Goal: Task Accomplishment & Management: Use online tool/utility

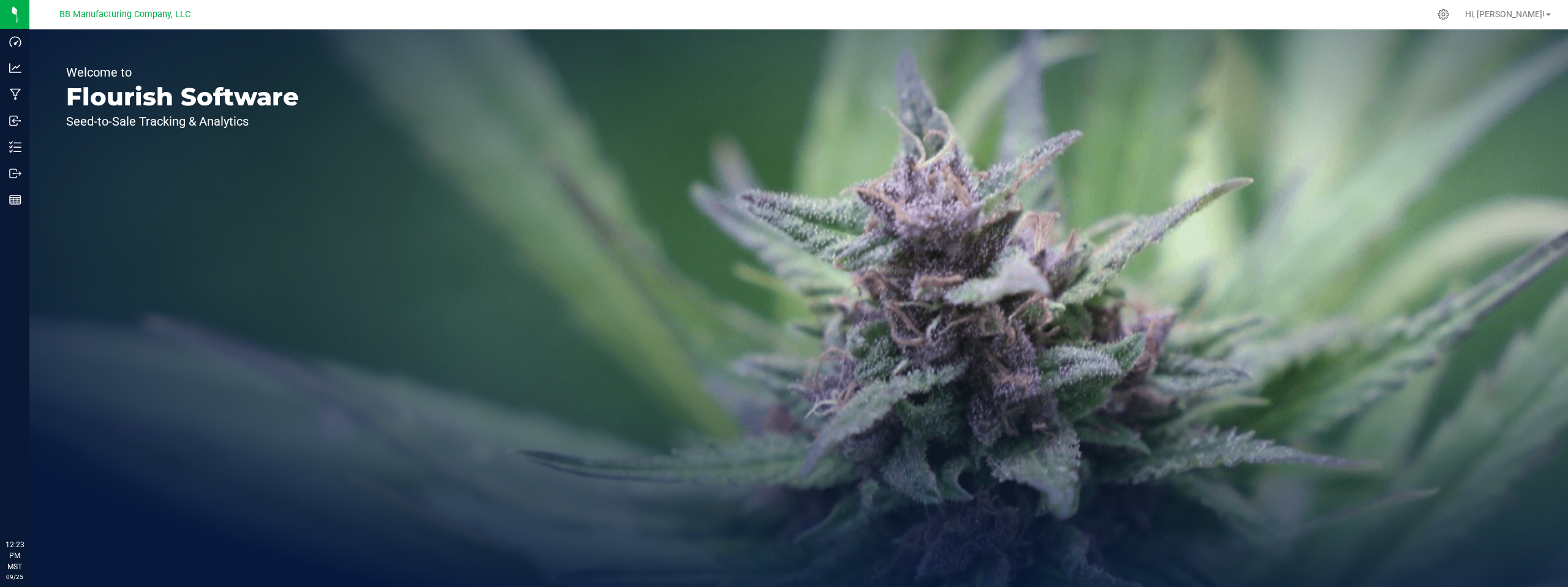
click at [249, 271] on div "Welcome to Flourish Software Seed-to-Sale Tracking & Analytics" at bounding box center [182, 308] width 306 height 558
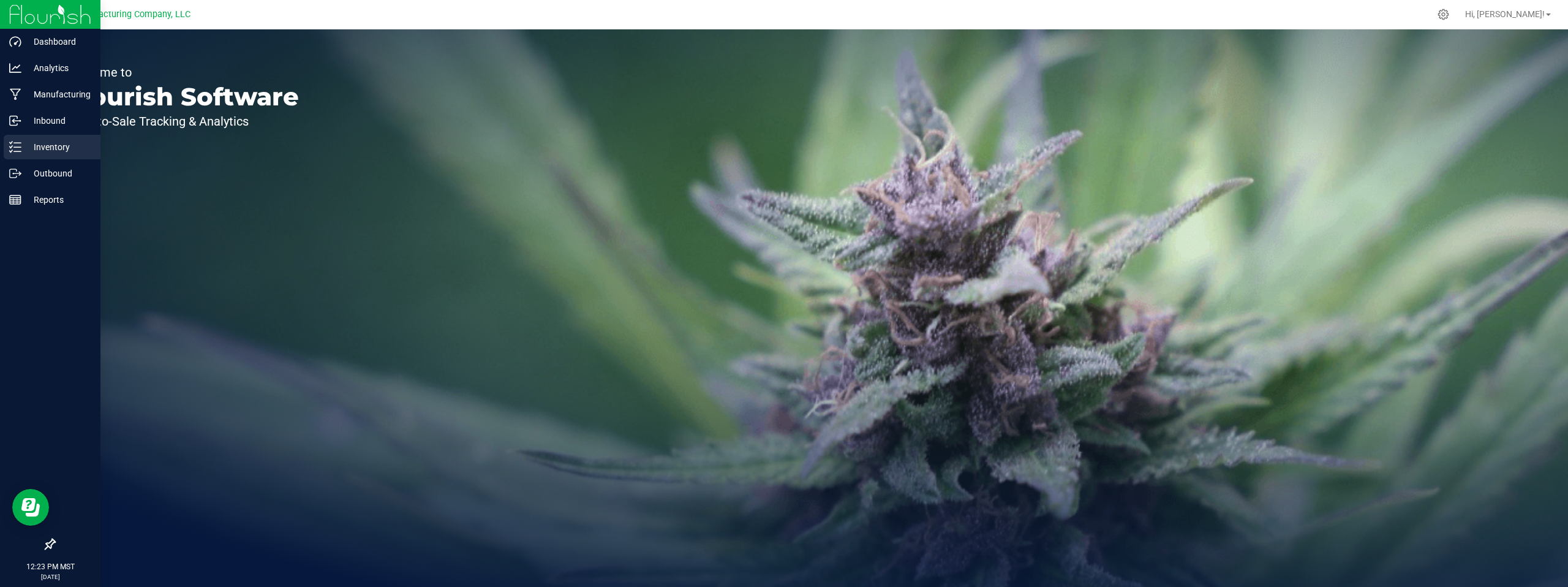
click at [48, 154] on p "Inventory" at bounding box center [58, 147] width 74 height 15
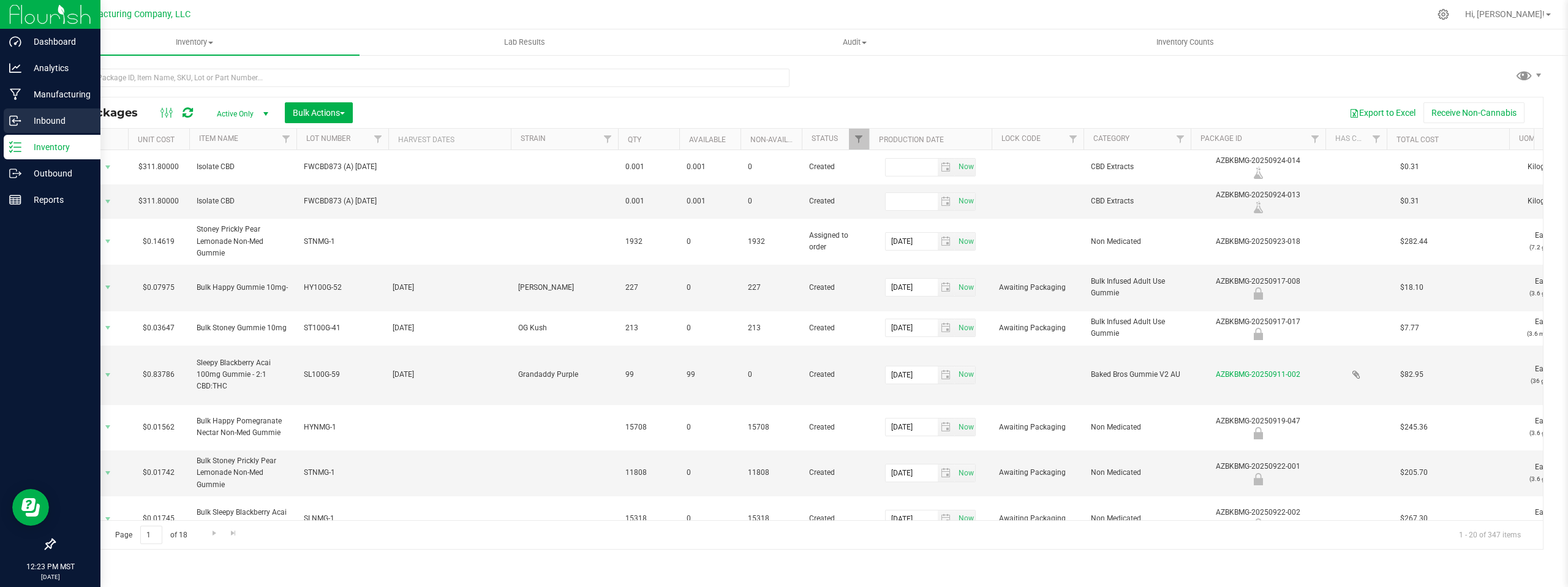
click at [39, 126] on p "Inbound" at bounding box center [58, 120] width 74 height 15
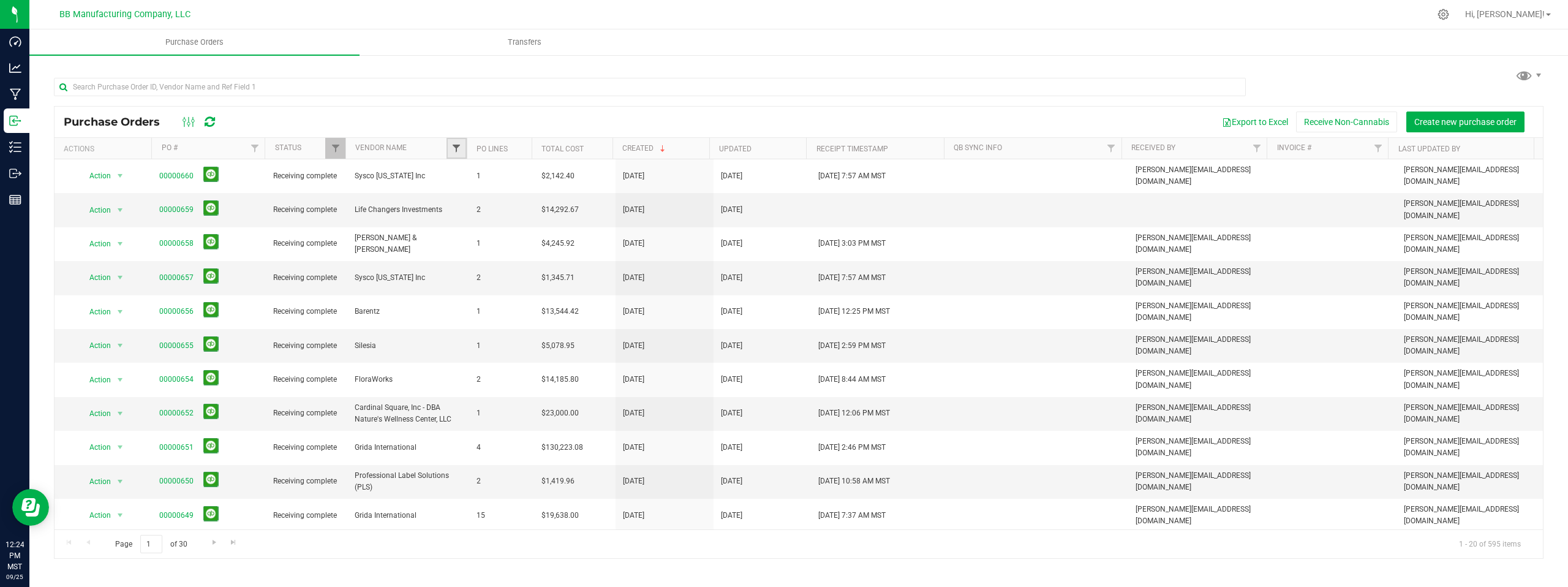
click at [453, 148] on span "Filter" at bounding box center [456, 148] width 10 height 10
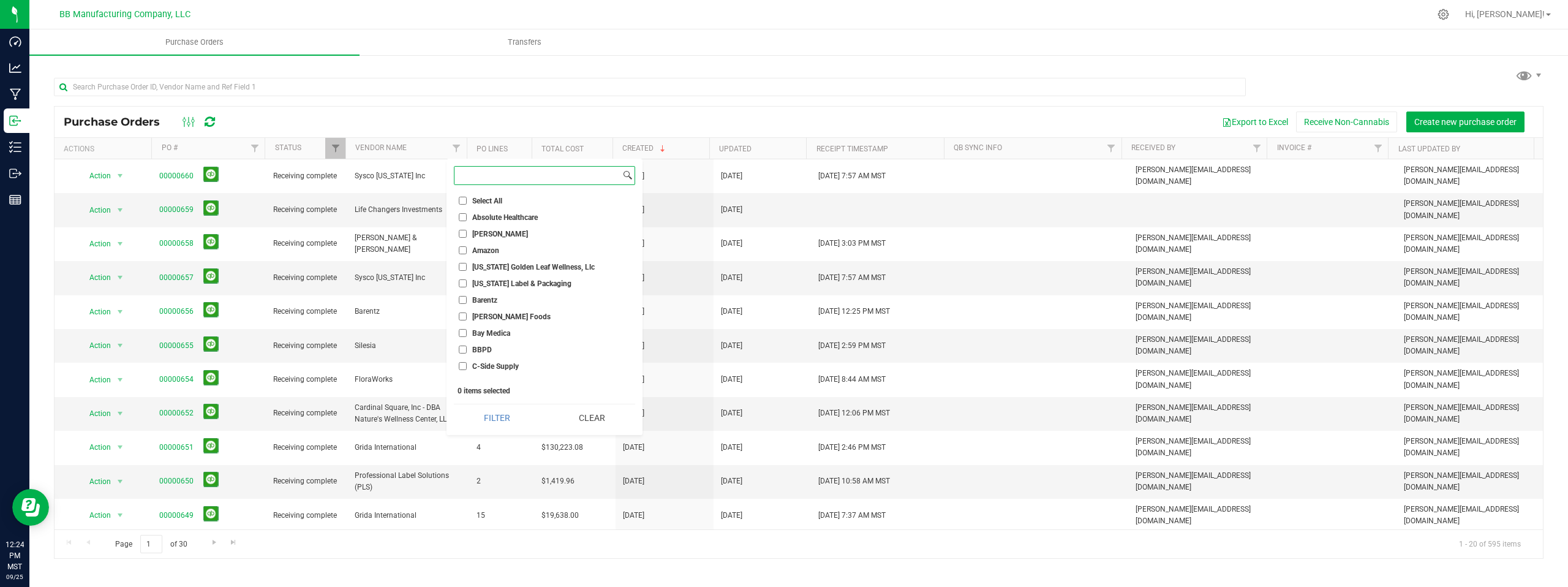
click at [478, 176] on input at bounding box center [537, 175] width 166 height 18
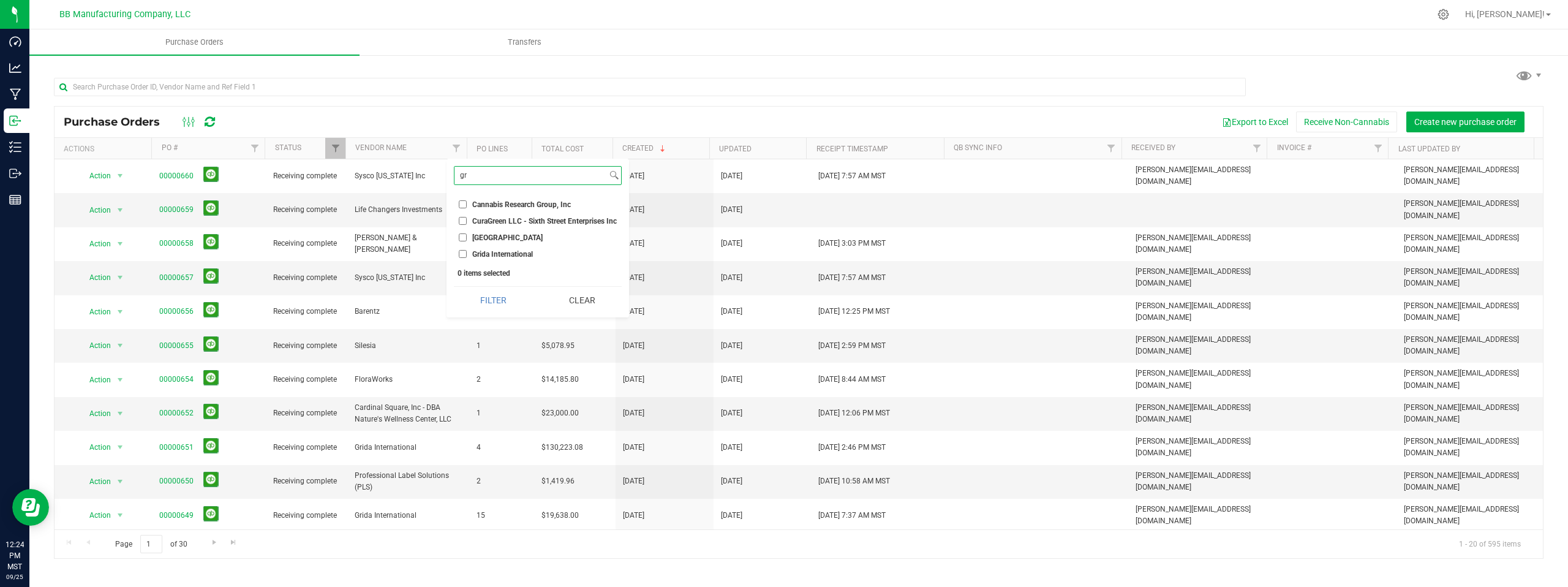
type input "gr"
click at [464, 255] on input "Grida International" at bounding box center [463, 254] width 8 height 8
checkbox input "true"
click at [489, 300] on button "Filter" at bounding box center [493, 299] width 79 height 27
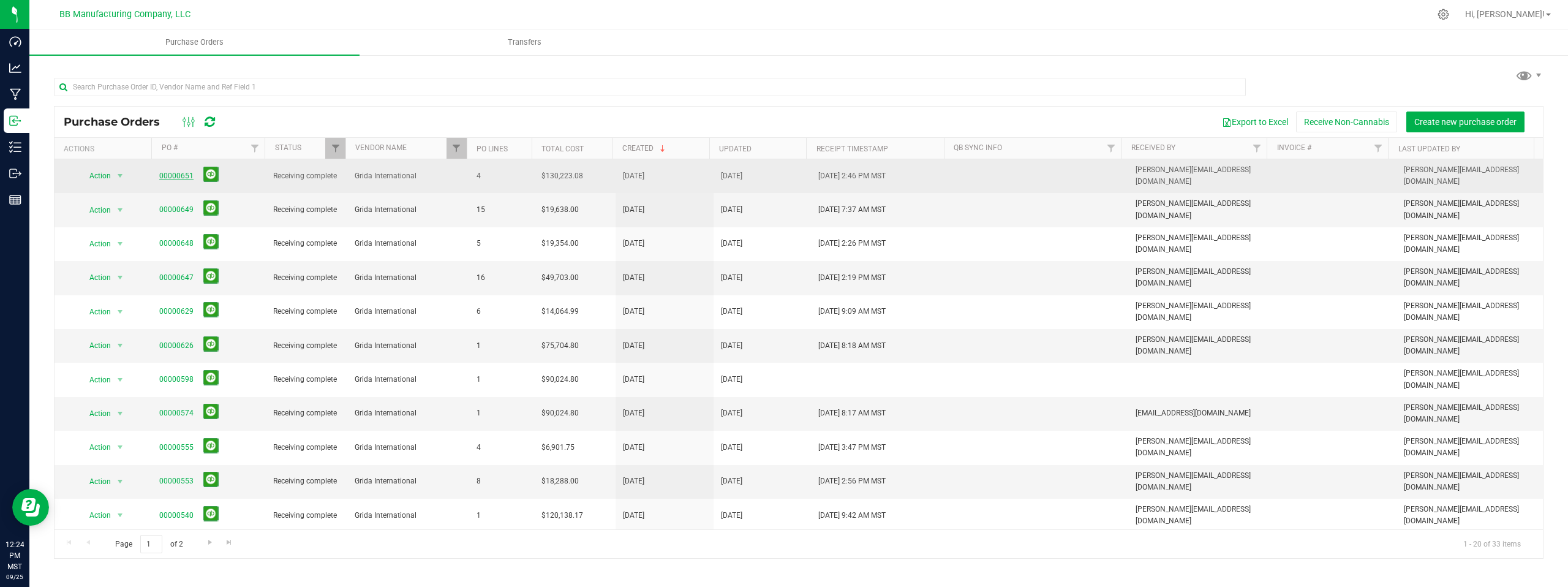
click at [173, 172] on link "00000651" at bounding box center [176, 176] width 34 height 8
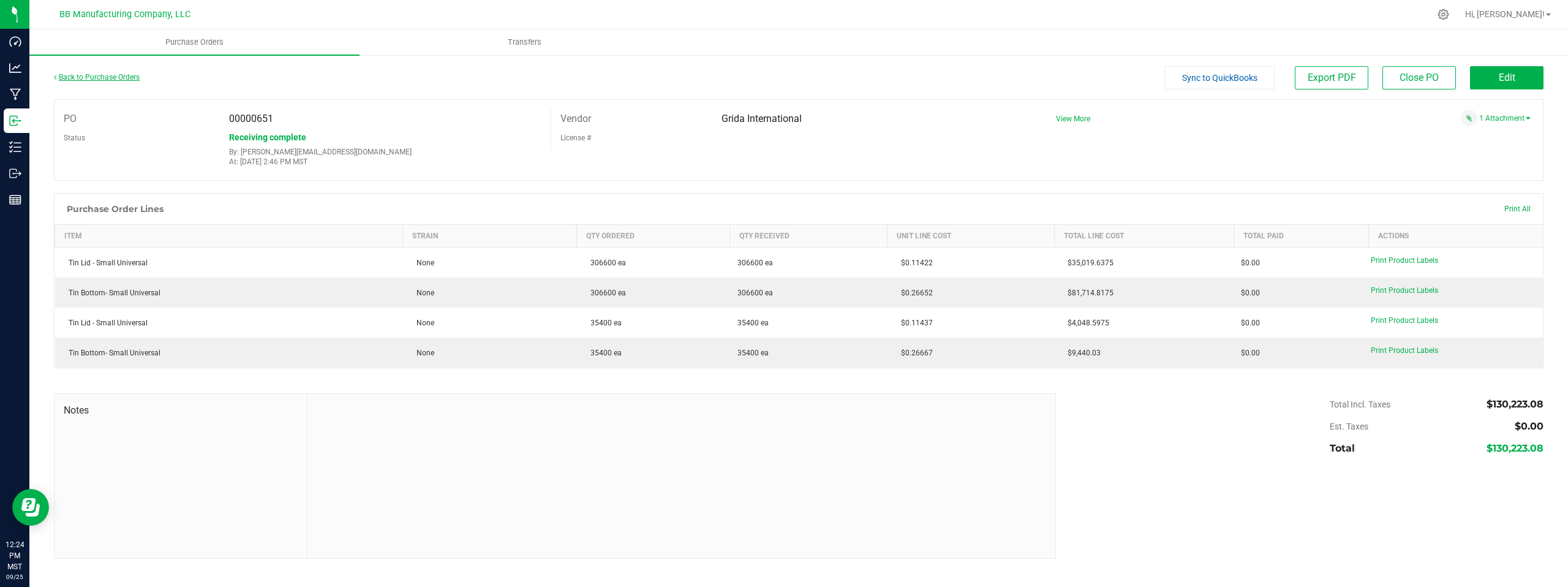
click at [122, 77] on link "Back to Purchase Orders" at bounding box center [97, 77] width 86 height 8
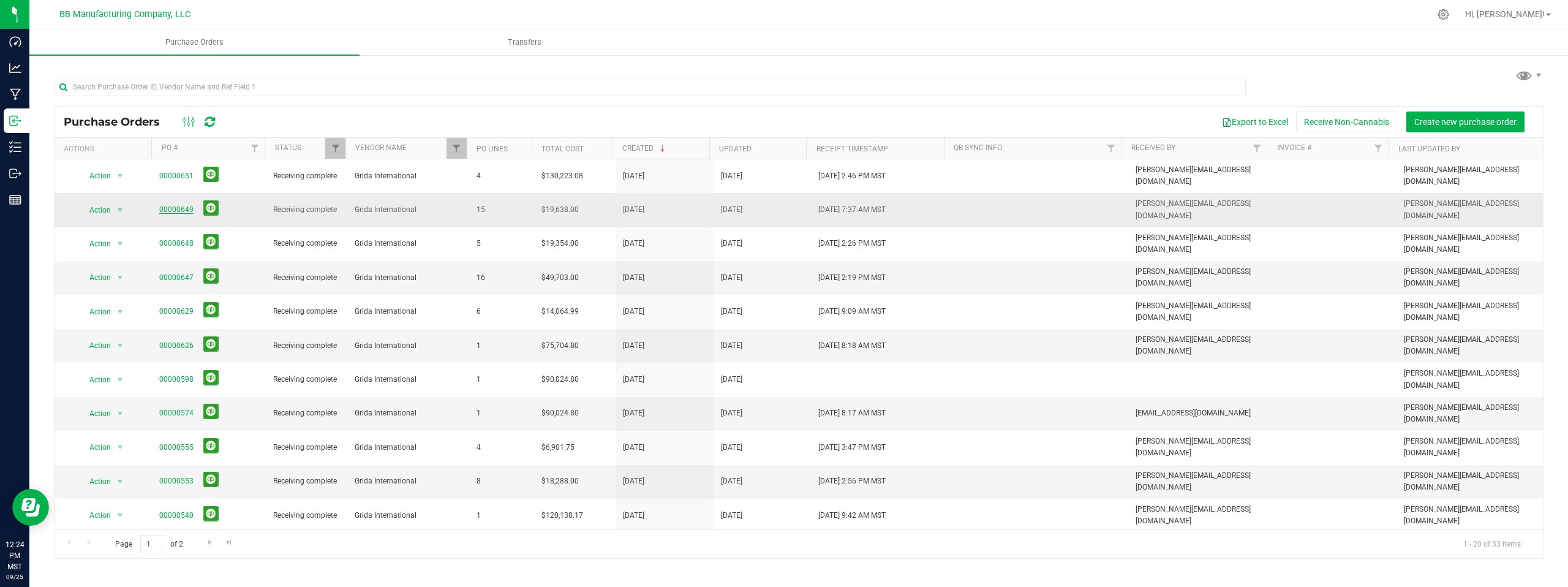
click at [172, 205] on link "00000649" at bounding box center [176, 209] width 34 height 8
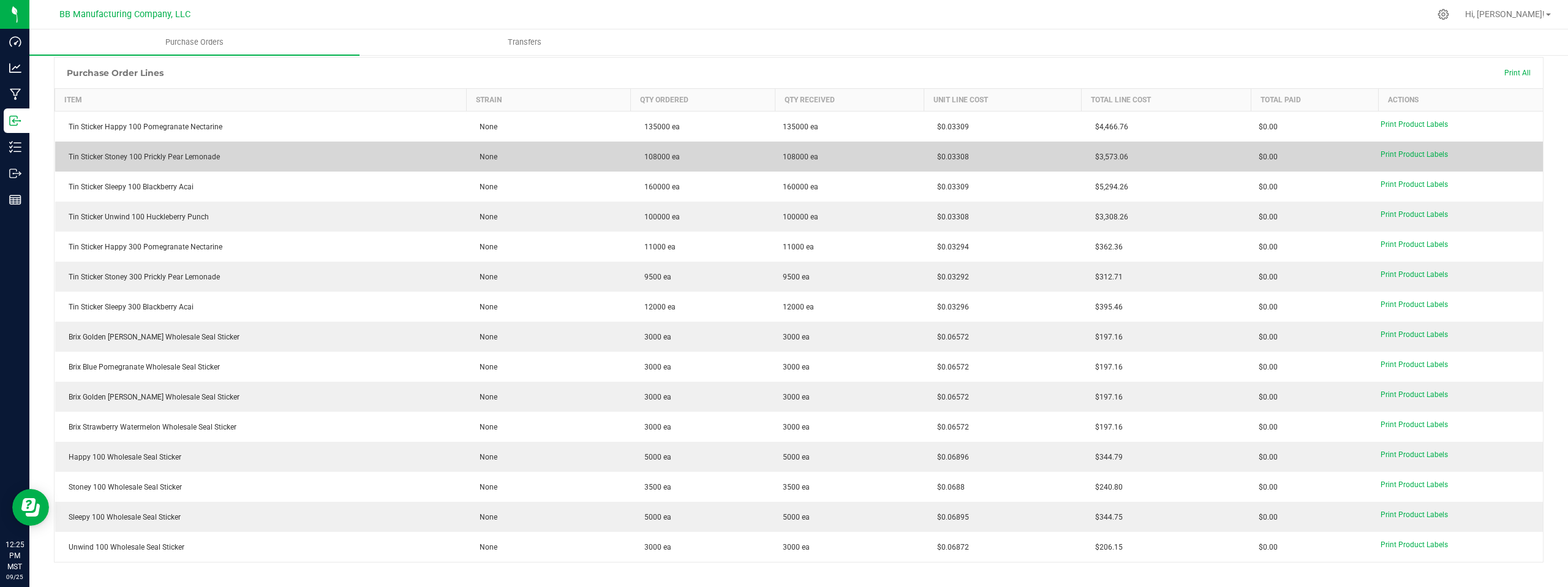
scroll to position [135, 0]
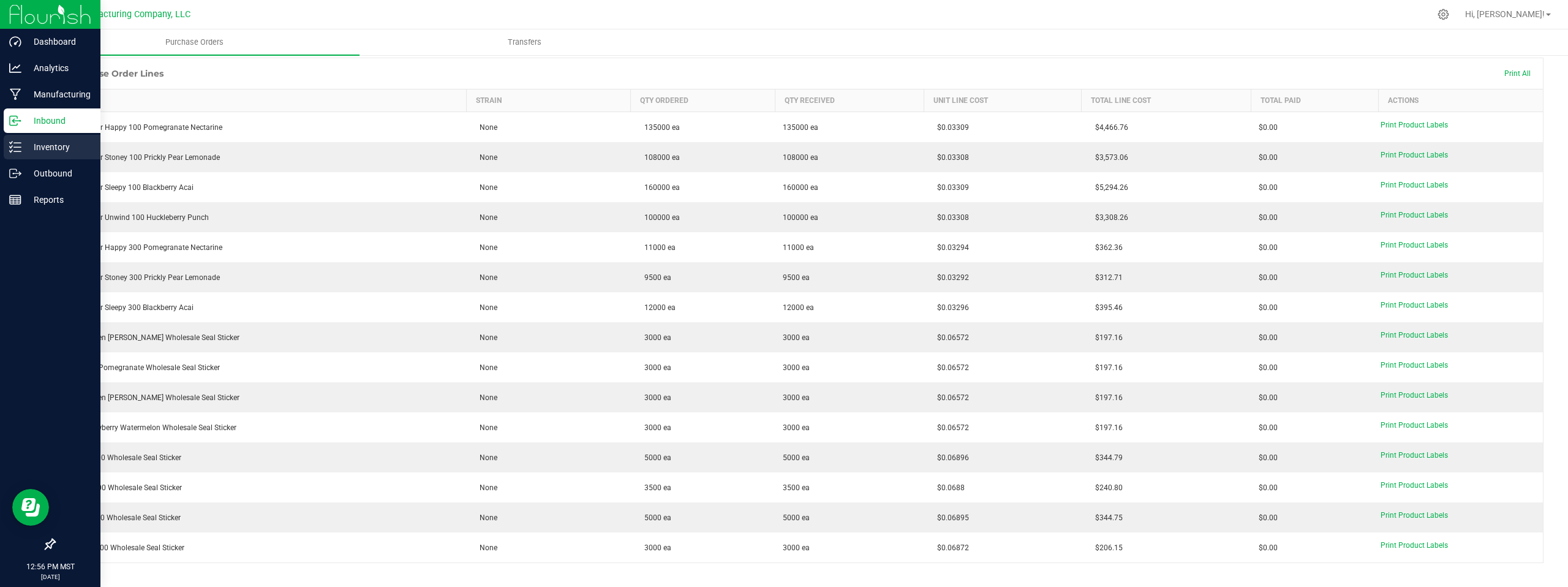
click at [52, 147] on p "Inventory" at bounding box center [58, 147] width 74 height 15
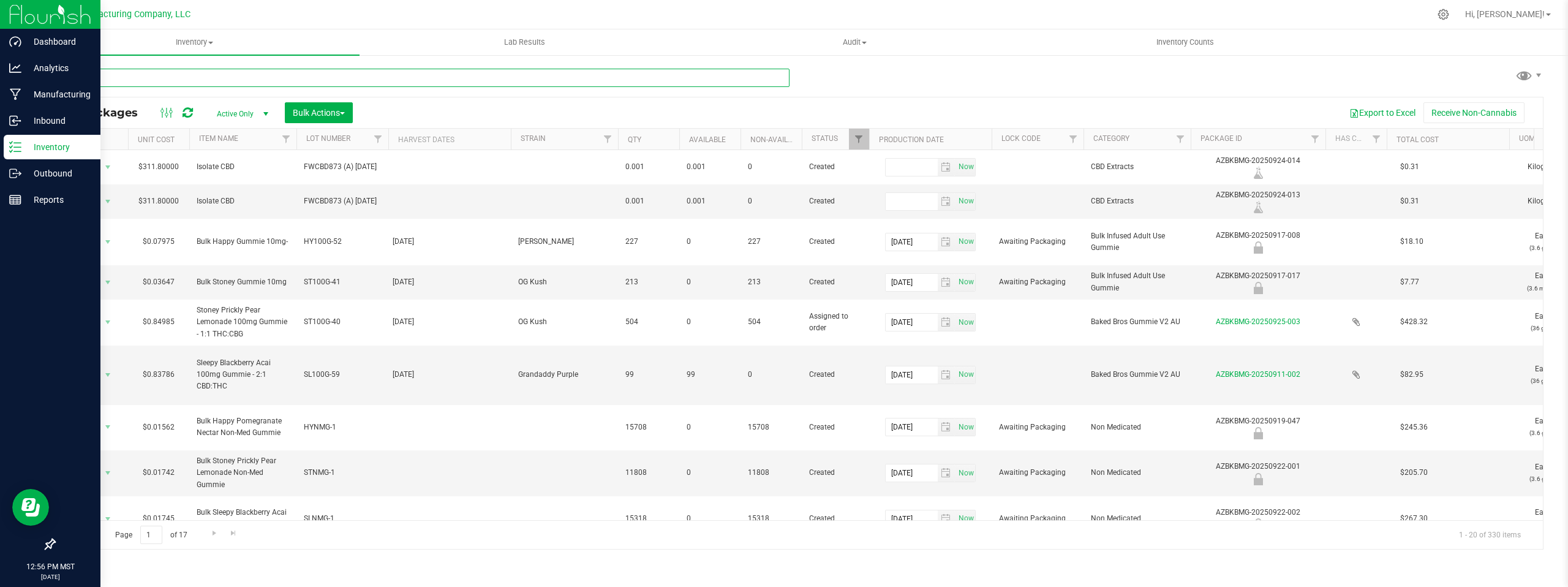
click at [105, 78] on input "text" at bounding box center [422, 77] width 735 height 18
type input "hy100s-8"
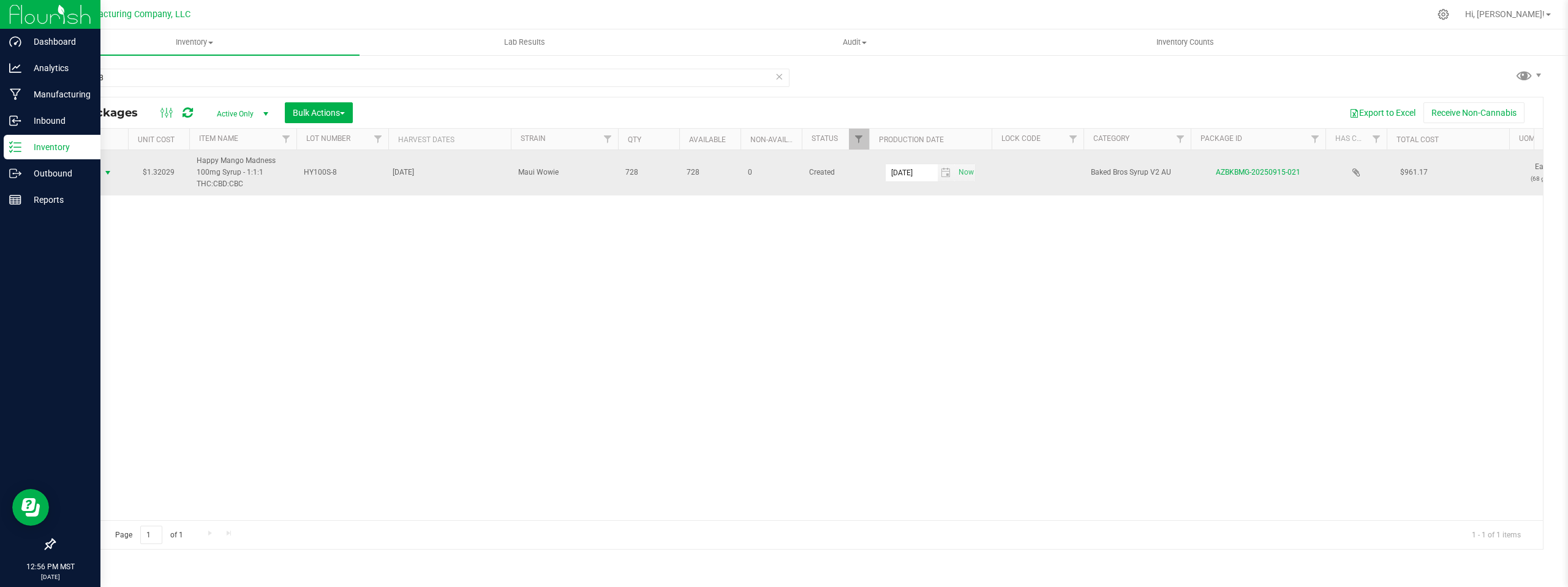
click at [107, 174] on span "select" at bounding box center [107, 172] width 10 height 10
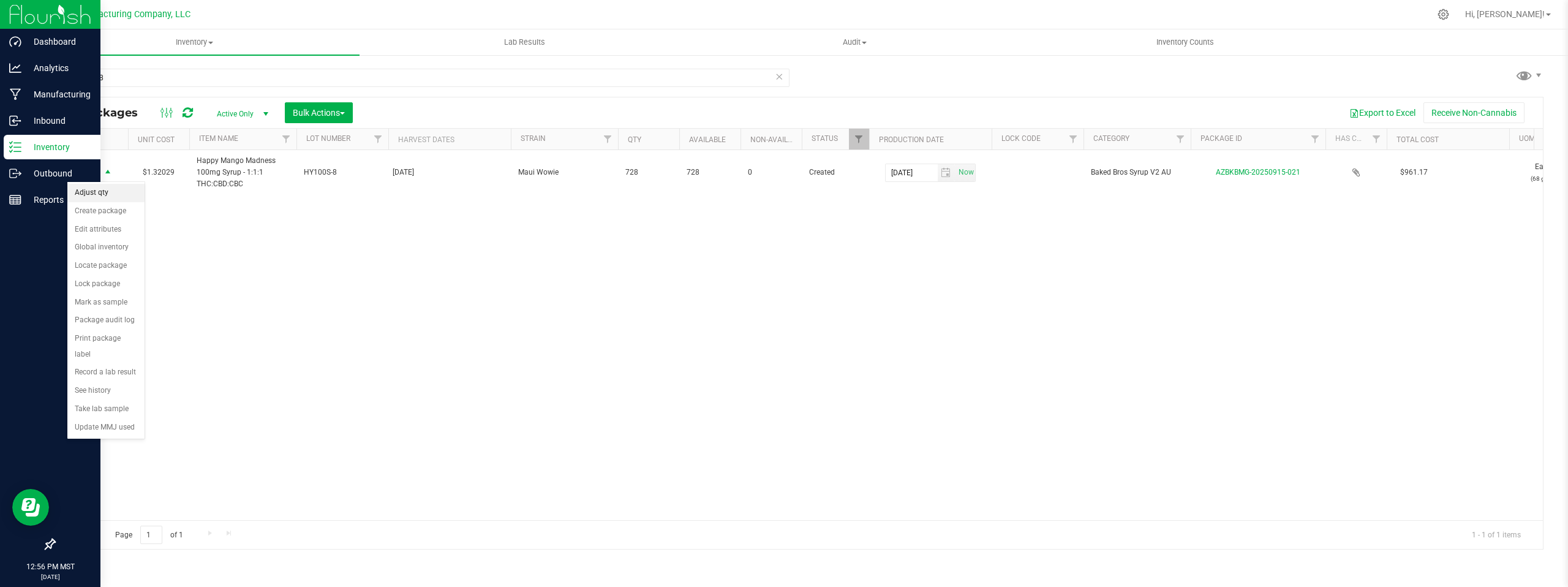
click at [109, 190] on li "Adjust qty" at bounding box center [106, 193] width 77 height 18
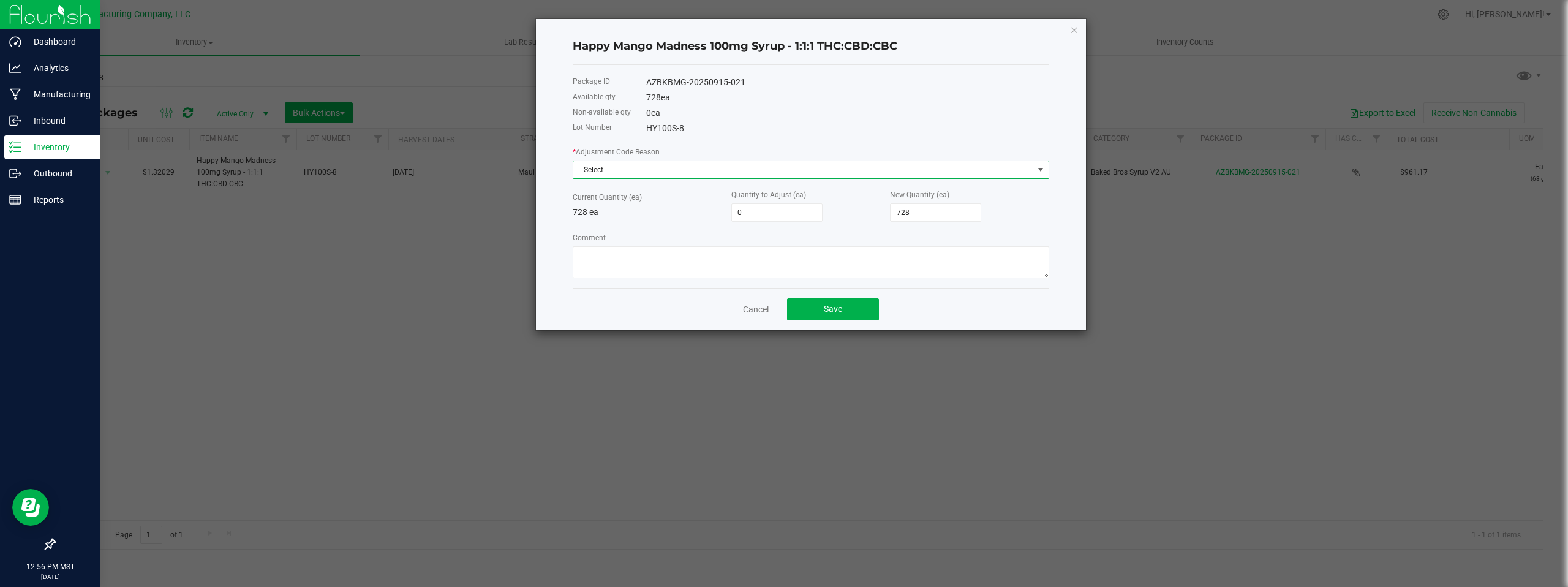
click at [1041, 169] on span at bounding box center [1040, 169] width 10 height 10
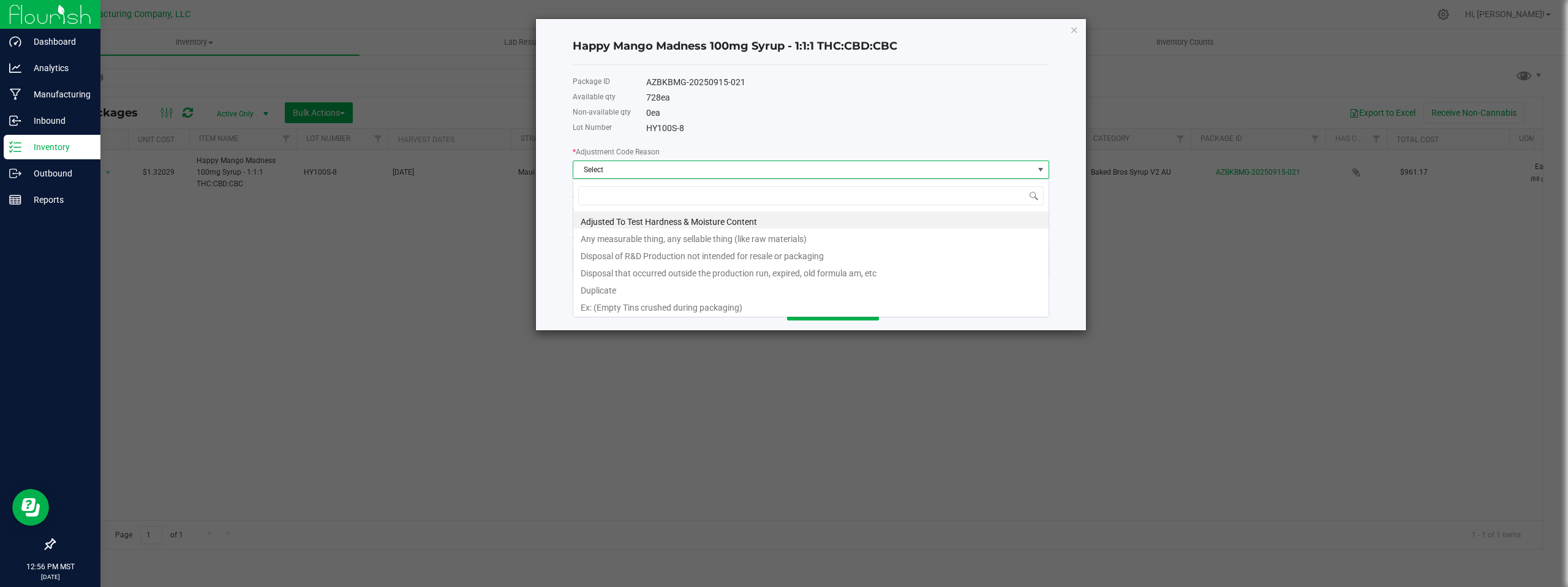
scroll to position [18, 476]
click at [741, 236] on li "Any measurable thing, any sellable thing (like raw materials)" at bounding box center [811, 237] width 475 height 17
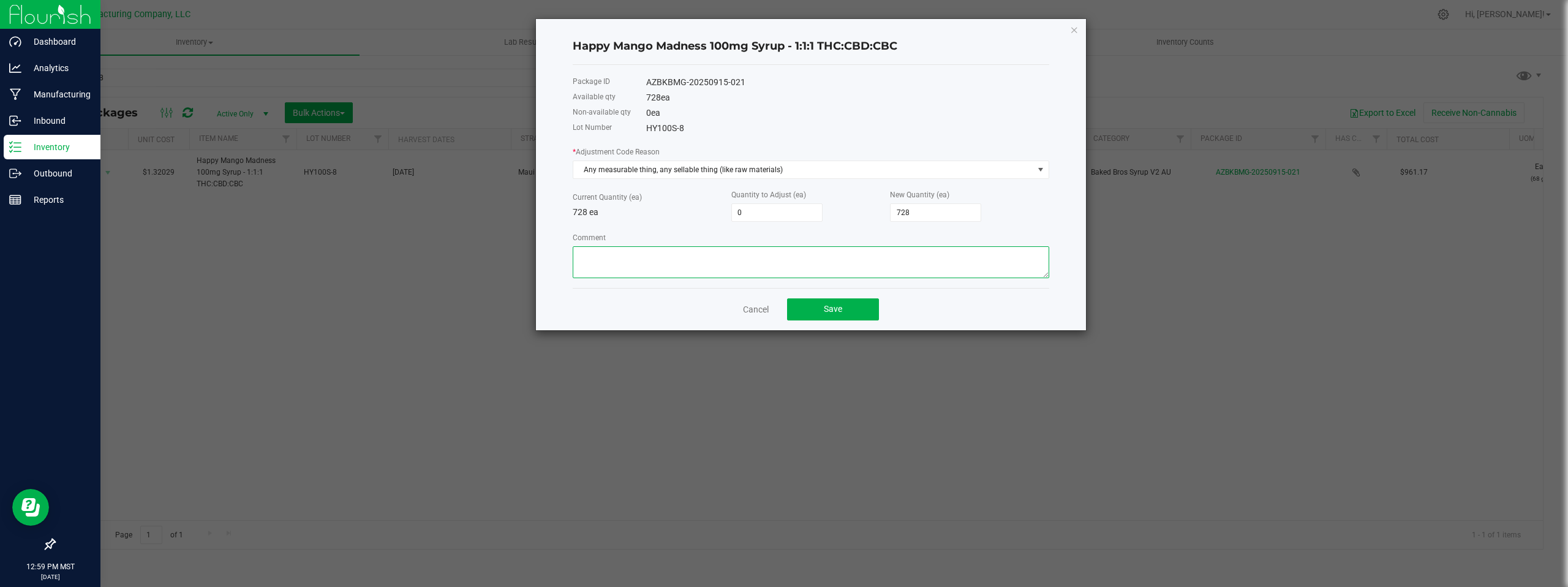
click at [642, 256] on textarea "Comment" at bounding box center [811, 262] width 476 height 32
paste textarea "Cost of Goods- Adjusting to reflect final packaged products opened, to perform …"
type textarea "Cost of Goods- Adjusting to reflect final packaged products opened, to perform …"
click at [931, 213] on input "728" at bounding box center [936, 212] width 90 height 17
type input "-656"
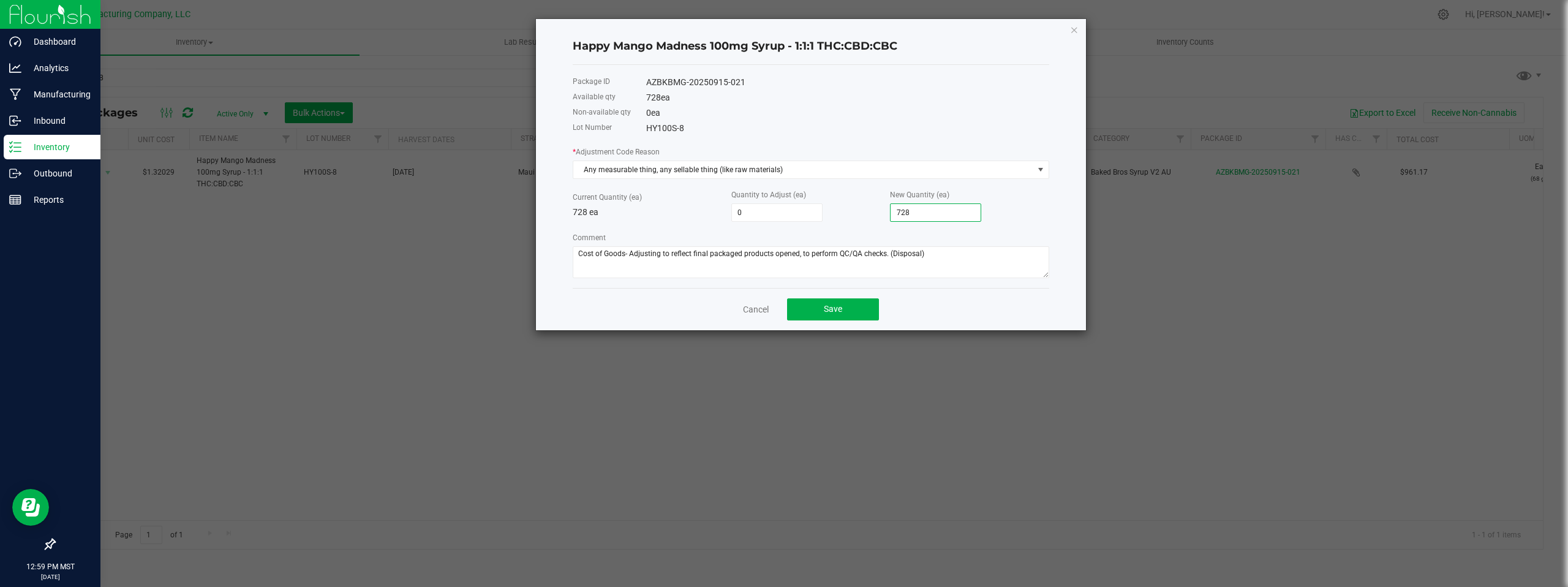
type input "72"
type input "-4"
type input "724"
click at [885, 109] on div "0 ea" at bounding box center [847, 113] width 403 height 13
click at [647, 303] on div "Cancel Save" at bounding box center [811, 308] width 476 height 42
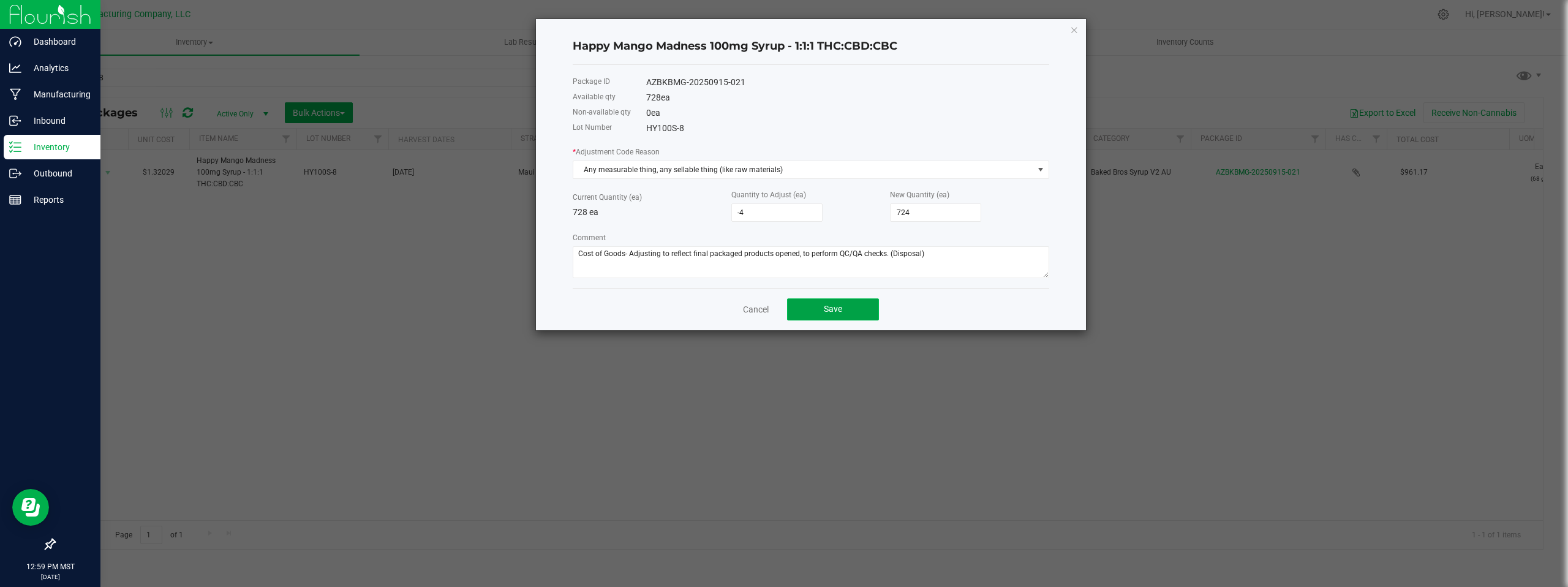
click at [820, 308] on button "Save" at bounding box center [832, 309] width 92 height 22
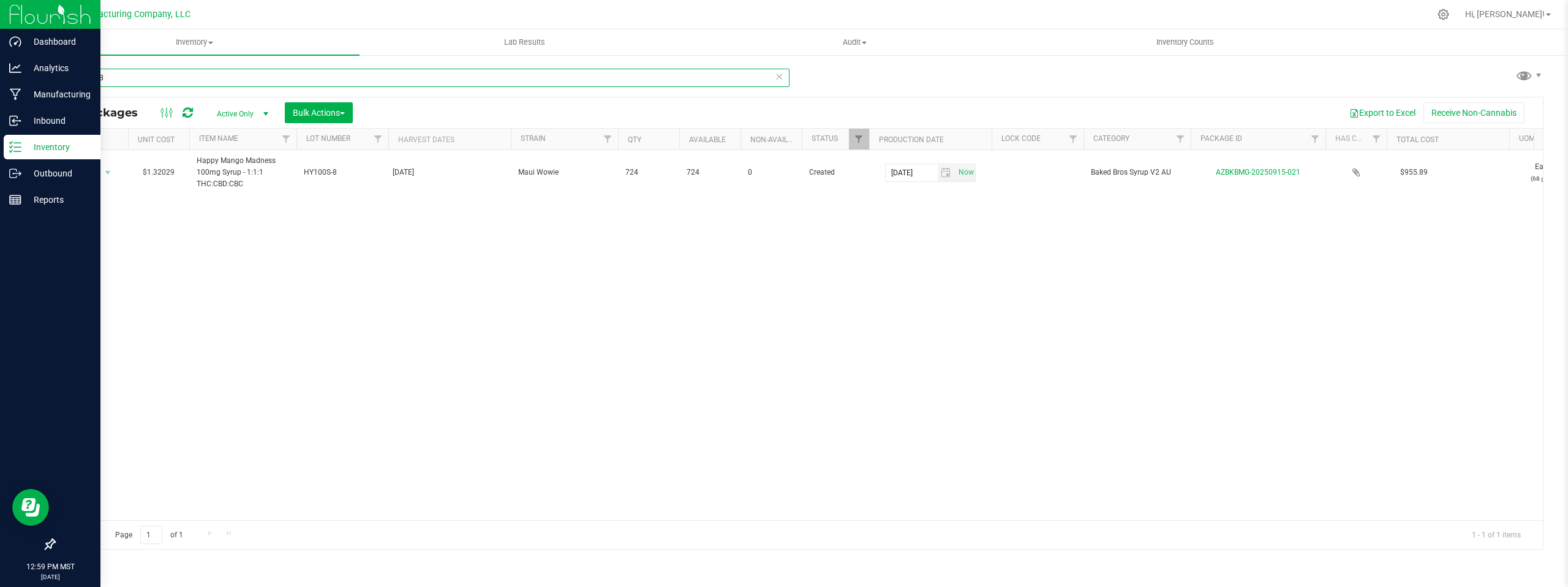
drag, startPoint x: 114, startPoint y: 77, endPoint x: 57, endPoint y: 72, distance: 57.2
click at [57, 72] on input "hy100s-8" at bounding box center [422, 77] width 735 height 18
type input "st100s-8"
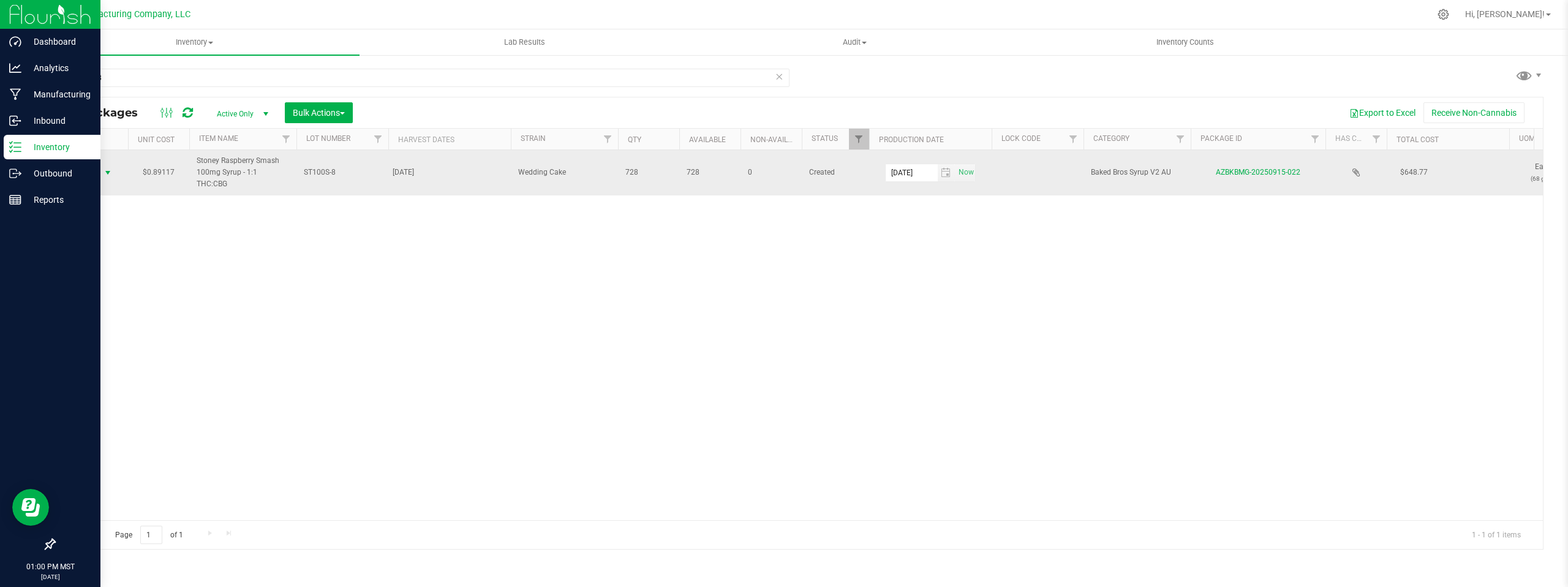
click at [109, 168] on span "select" at bounding box center [107, 172] width 10 height 10
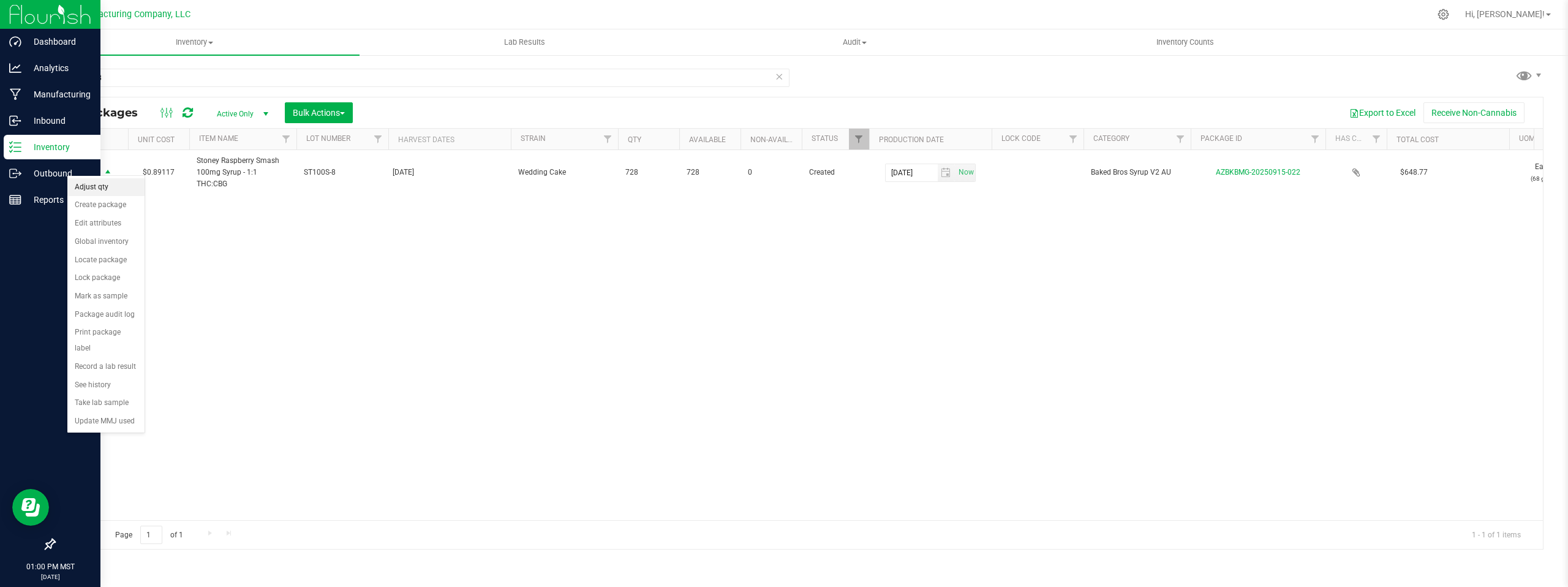
click at [109, 186] on li "Adjust qty" at bounding box center [106, 187] width 77 height 18
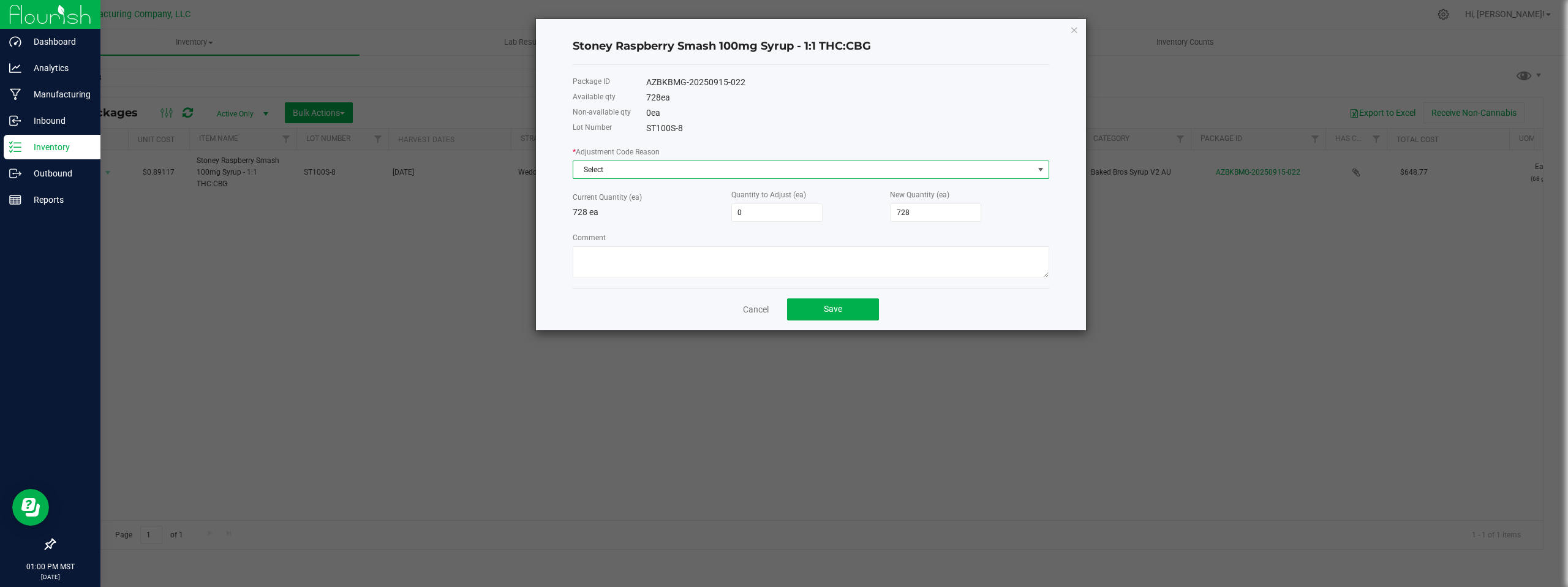
click at [1042, 170] on span at bounding box center [1040, 169] width 10 height 10
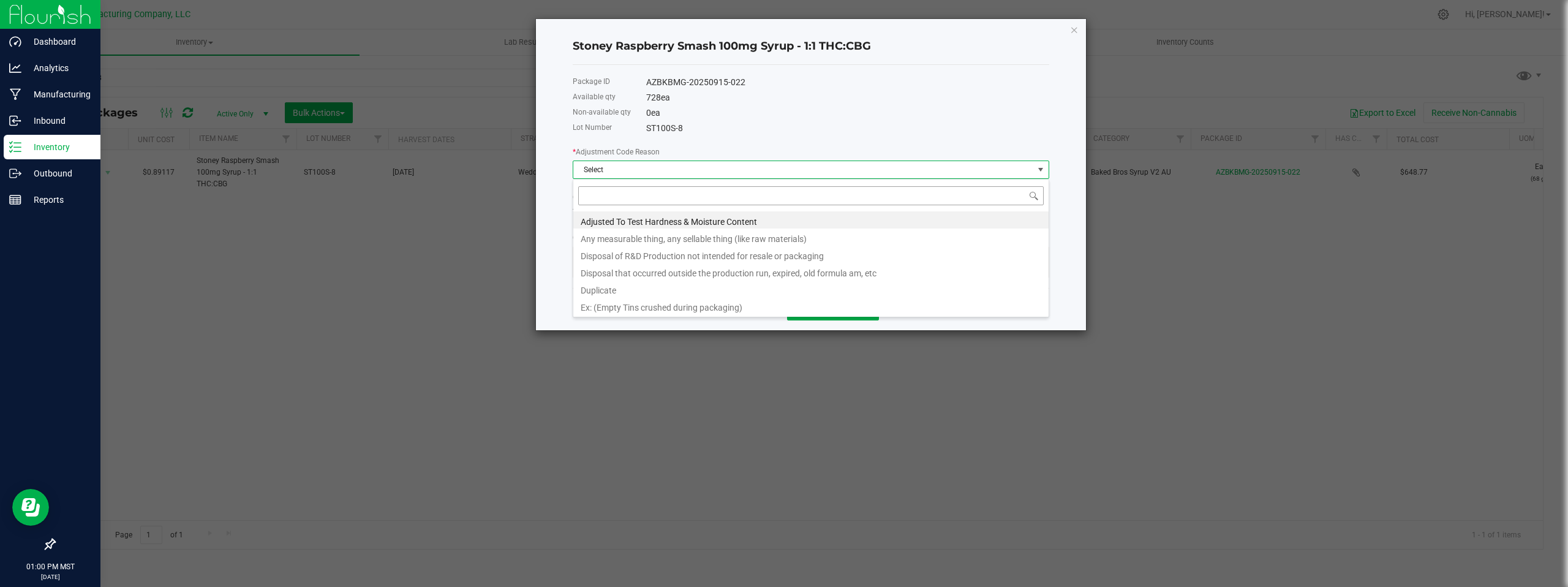
scroll to position [18, 476]
click at [665, 239] on li "Any measurable thing, any sellable thing (like raw materials)" at bounding box center [811, 237] width 475 height 17
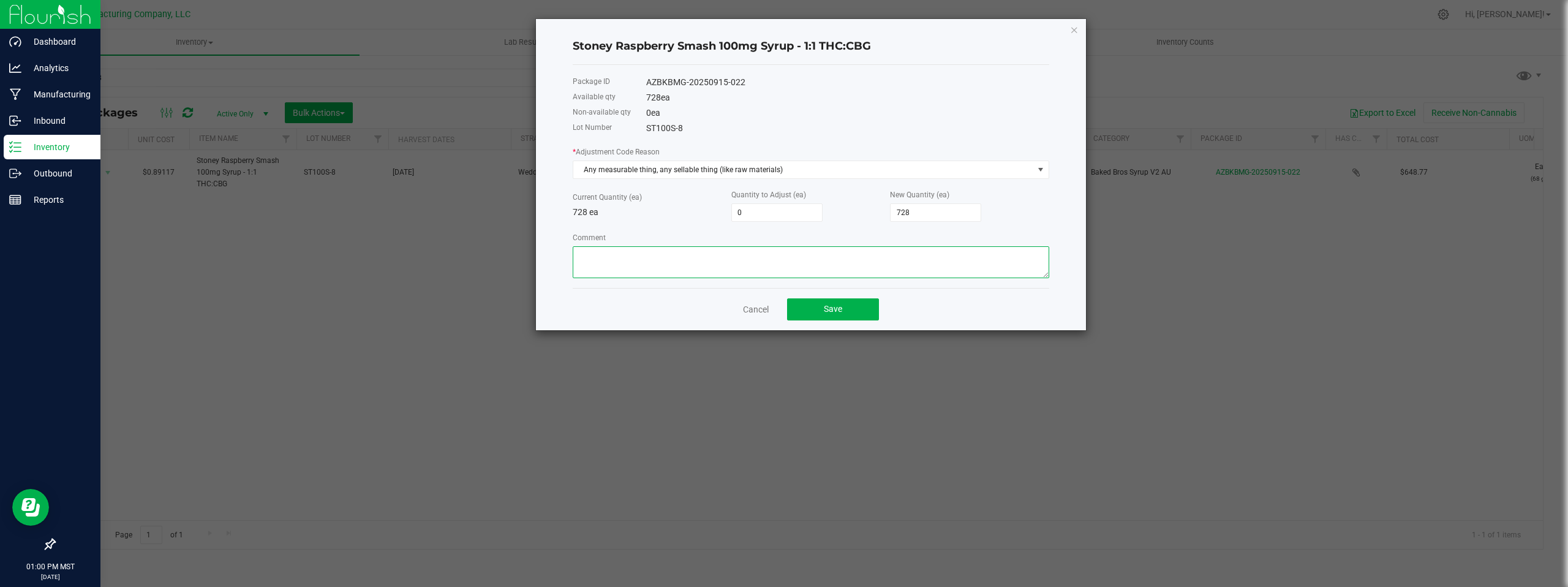
click at [610, 263] on textarea "Comment" at bounding box center [811, 262] width 476 height 32
paste textarea "Cost of Goods- Adjusting to reflect final packaged products opened, to perform …"
type textarea "Cost of Goods- Adjusting to reflect final packaged products opened, to perform …"
click at [925, 210] on input "728" at bounding box center [936, 212] width 90 height 17
type input "-656"
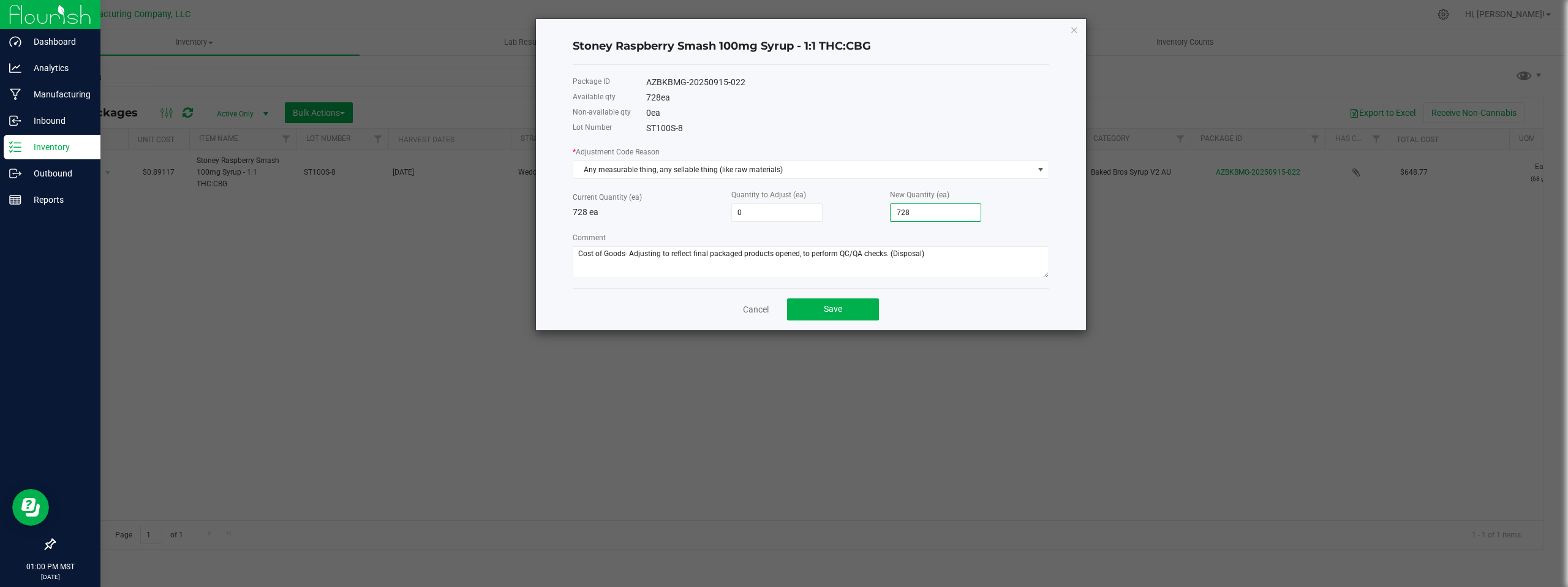
type input "72"
type input "-4"
type input "724"
click at [655, 301] on div "Cancel Save" at bounding box center [811, 308] width 476 height 42
click at [839, 310] on span "Save" at bounding box center [833, 308] width 18 height 10
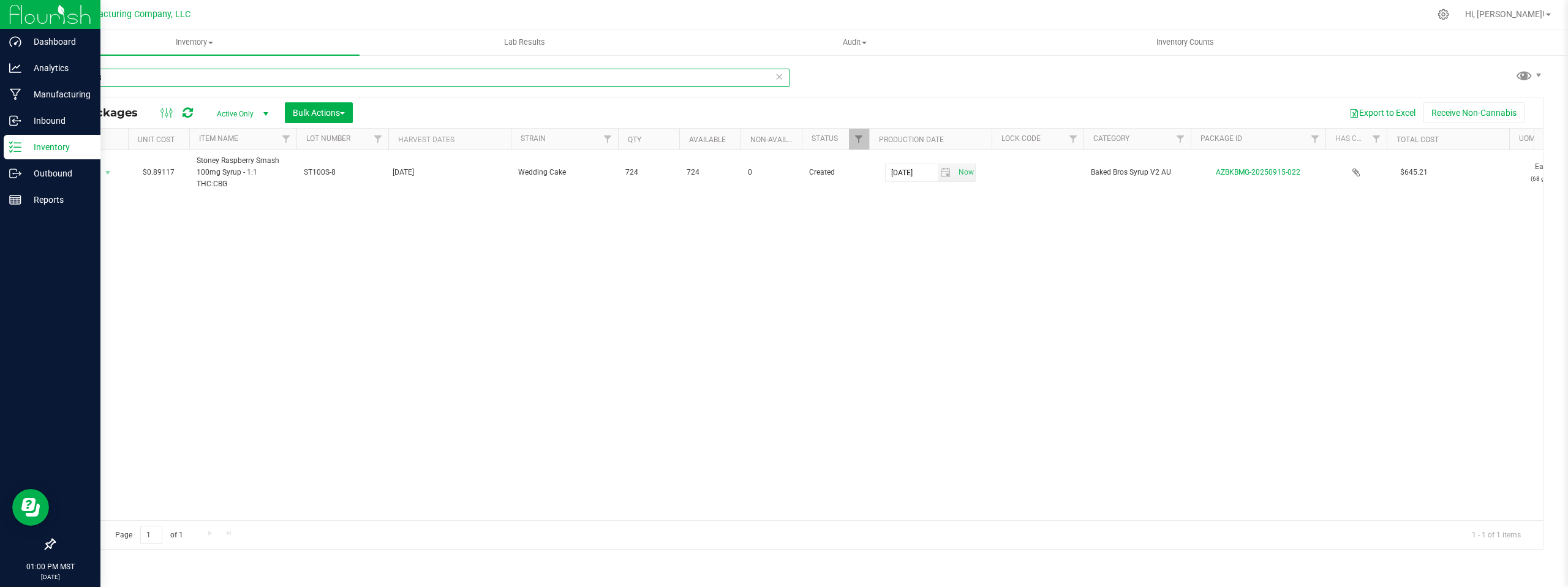
drag, startPoint x: 925, startPoint y: 210, endPoint x: 112, endPoint y: 78, distance: 823.6
click at [112, 78] on input "st100s-8" at bounding box center [422, 77] width 735 height 18
drag, startPoint x: 112, startPoint y: 78, endPoint x: 65, endPoint y: 80, distance: 47.0
click at [65, 80] on input "st100s-8" at bounding box center [422, 77] width 735 height 18
type input "sl100s-10"
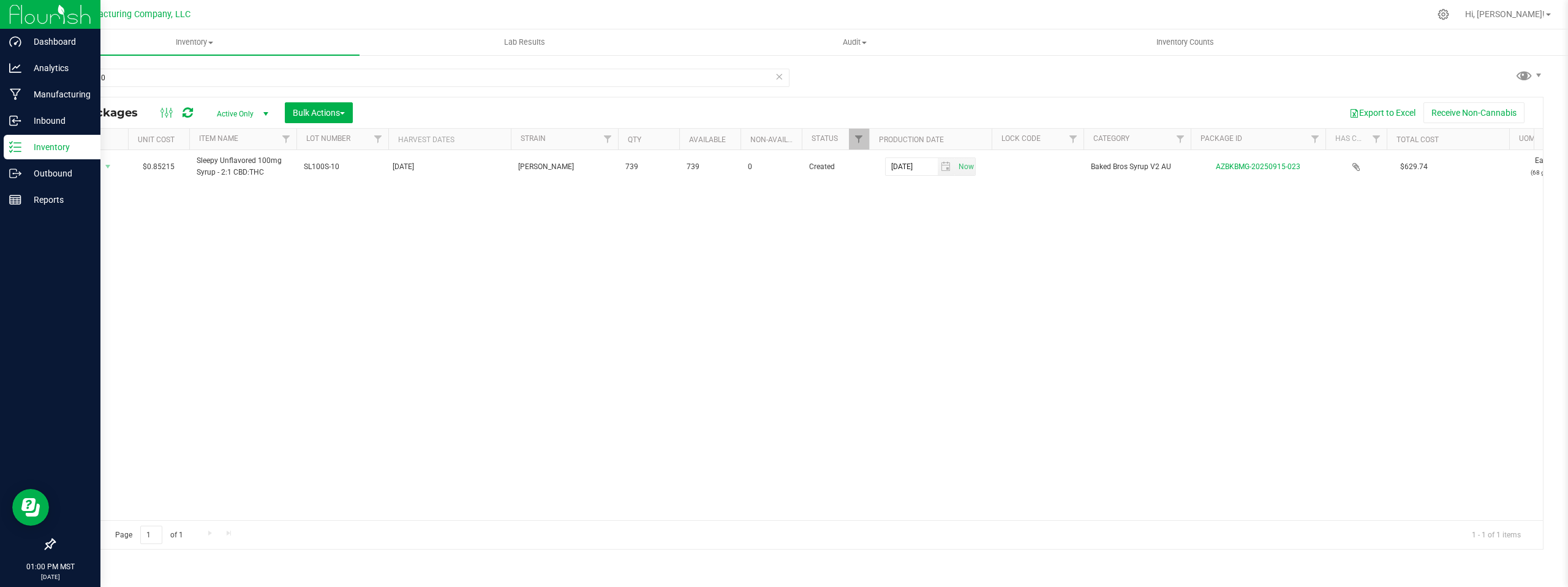
drag, startPoint x: 65, startPoint y: 80, endPoint x: 147, endPoint y: 266, distance: 203.3
click at [147, 266] on div "Action Action Adjust qty Create package Edit attributes Global inventory Locate…" at bounding box center [798, 335] width 1488 height 370
click at [107, 167] on span "select" at bounding box center [107, 166] width 10 height 10
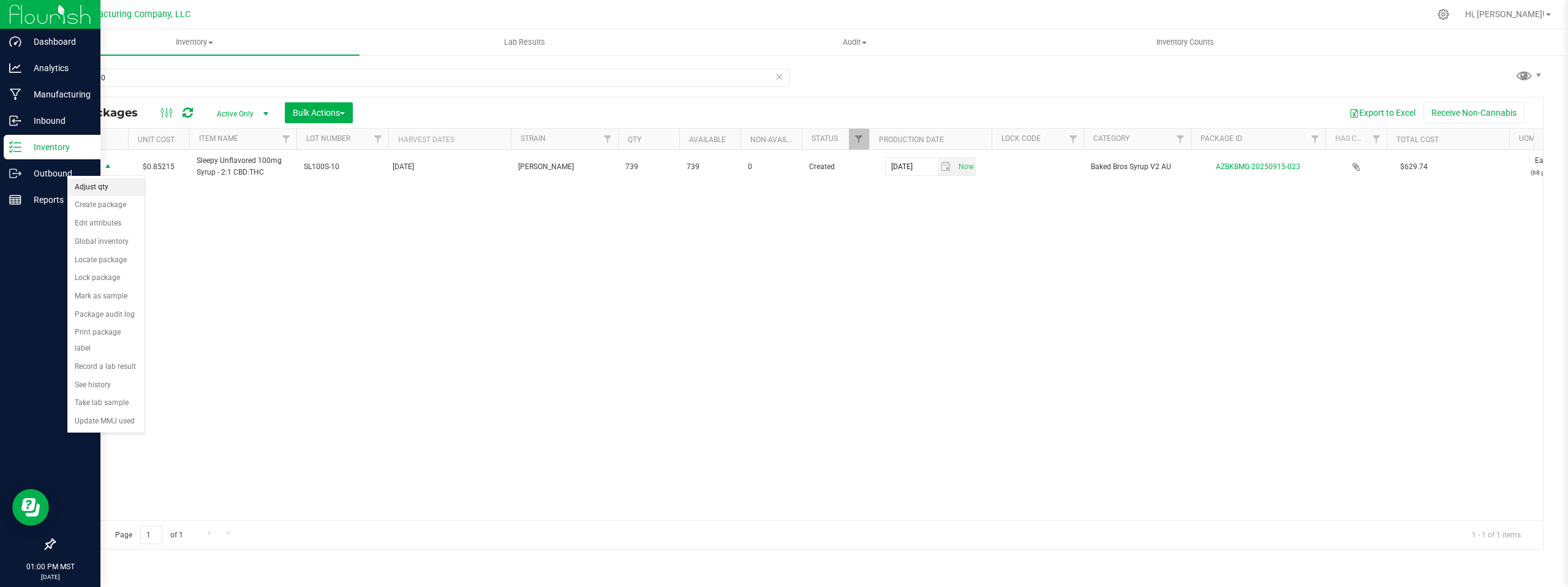
click at [94, 182] on li "Adjust qty" at bounding box center [106, 187] width 77 height 18
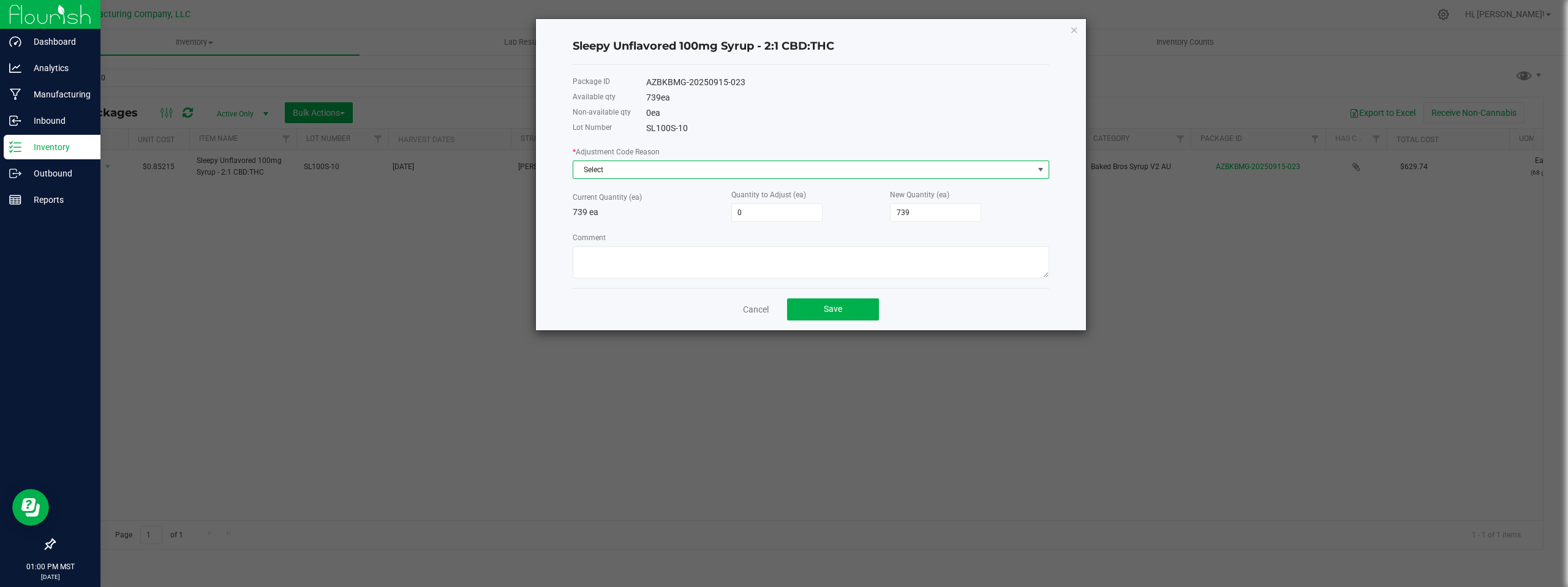
click at [1037, 171] on span at bounding box center [1040, 169] width 10 height 10
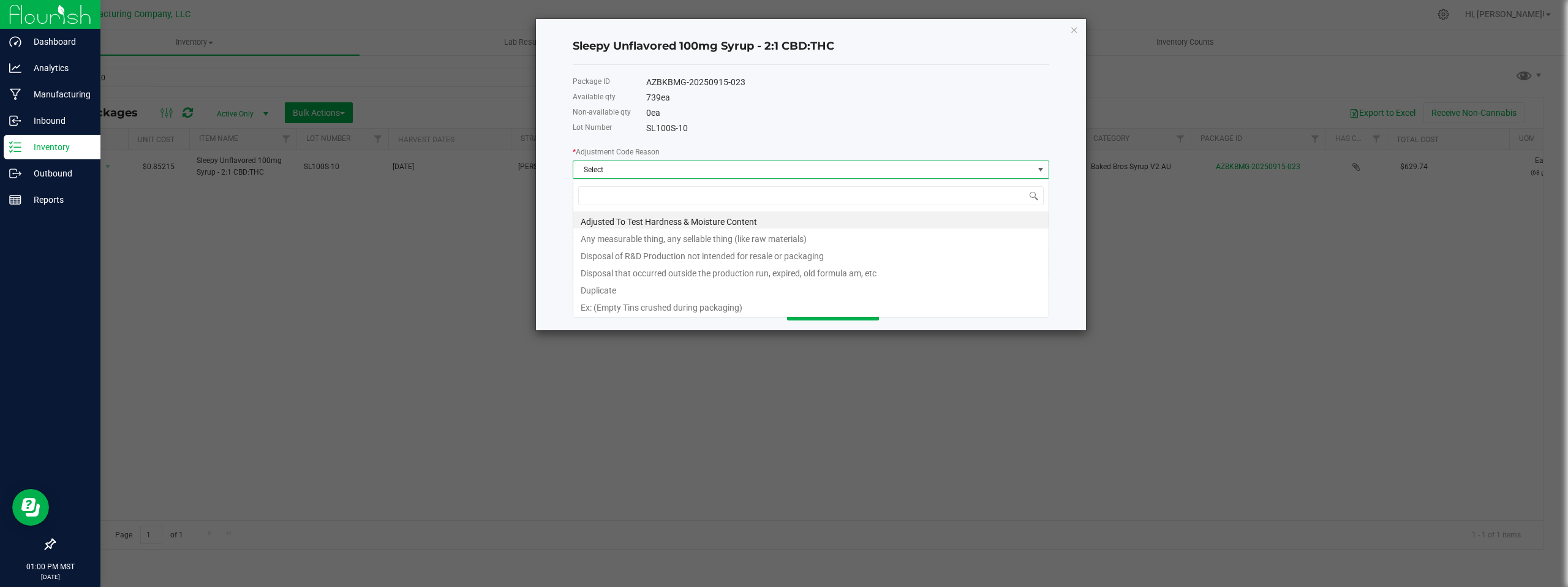
scroll to position [18, 476]
click at [665, 237] on li "Any measurable thing, any sellable thing (like raw materials)" at bounding box center [811, 237] width 475 height 17
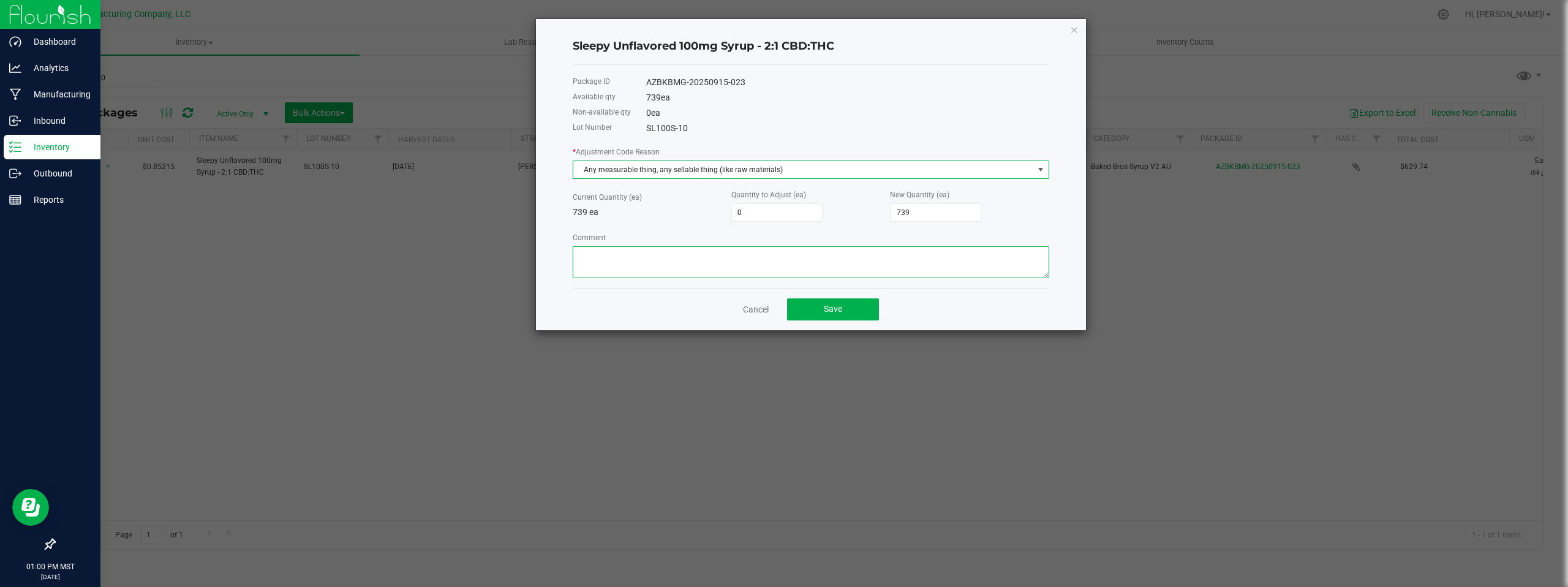
drag, startPoint x: 147, startPoint y: 266, endPoint x: 624, endPoint y: 272, distance: 477.0
click at [624, 272] on textarea "Comment" at bounding box center [811, 262] width 476 height 32
paste textarea "Cost of Goods- Adjusting to reflect final packaged products opened, to perform …"
type textarea "Cost of Goods- Adjusting to reflect final packaged products opened, to perform …"
click at [918, 215] on input "739" at bounding box center [936, 212] width 90 height 17
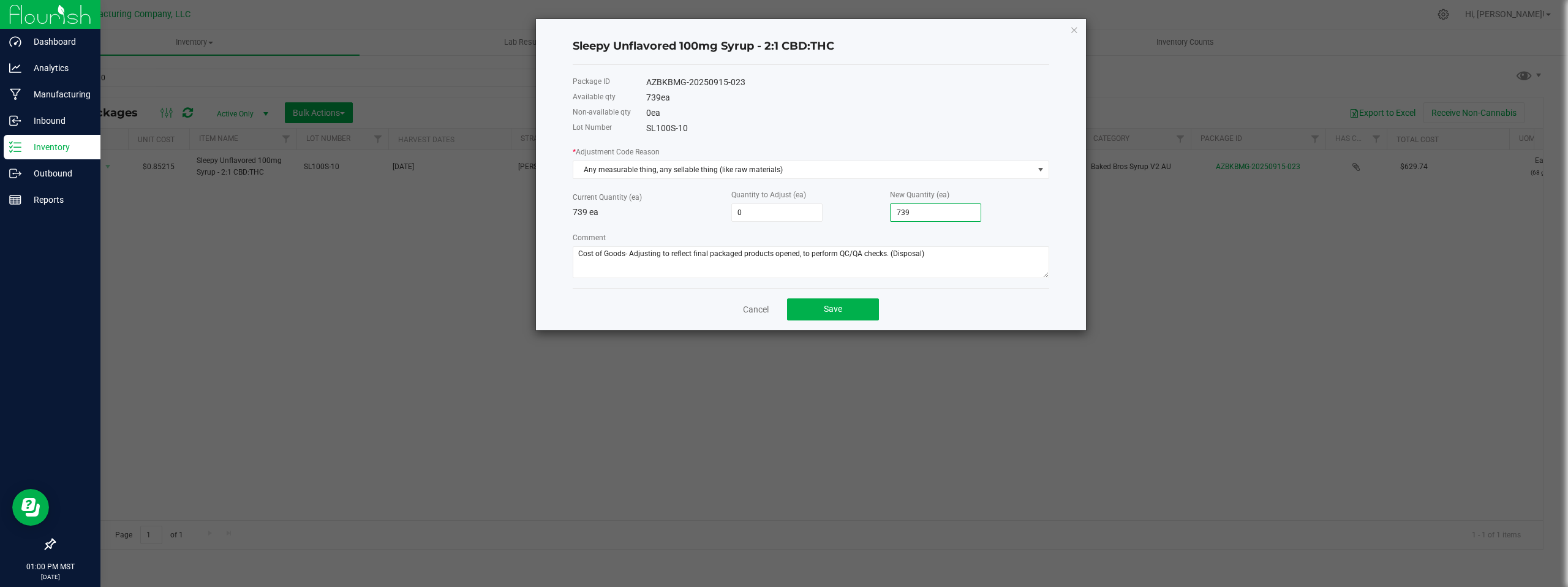
type input "-666"
type input "73"
type input "-5"
type input "734"
type input "-666"
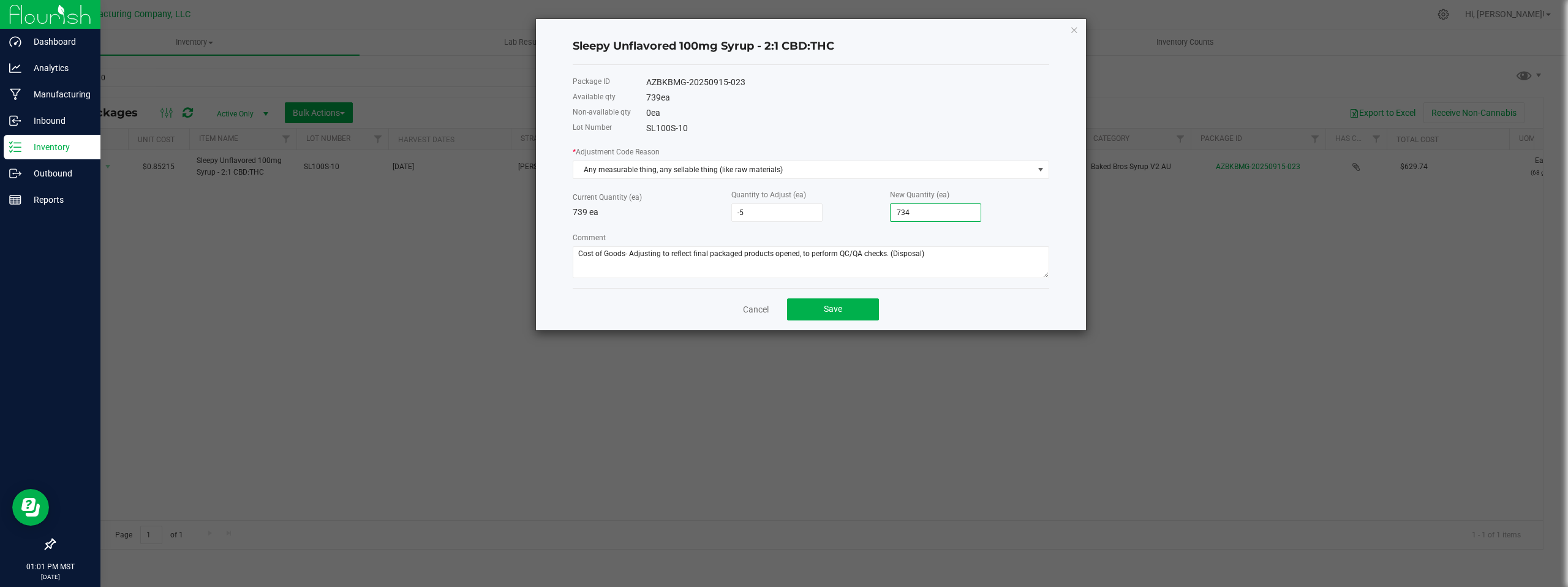
type input "73"
type input "-4"
type input "735"
click at [901, 107] on div "0 ea" at bounding box center [847, 113] width 403 height 13
click at [847, 307] on button "Save" at bounding box center [832, 309] width 92 height 22
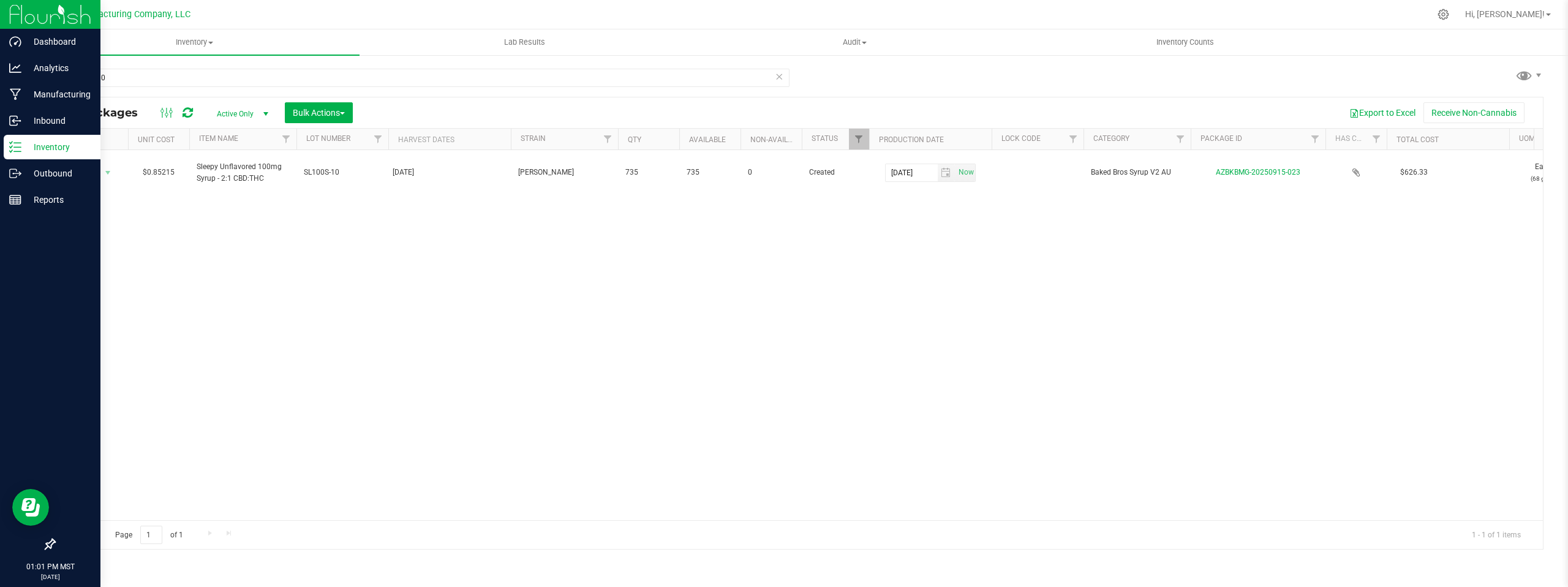
click at [846, 307] on div "Action Action Adjust qty Create package Edit attributes Global inventory Locate…" at bounding box center [798, 335] width 1488 height 370
click at [530, 348] on div "Action Action Adjust qty Create package Edit attributes Global inventory Locate…" at bounding box center [798, 335] width 1488 height 370
